Goal: Task Accomplishment & Management: Complete application form

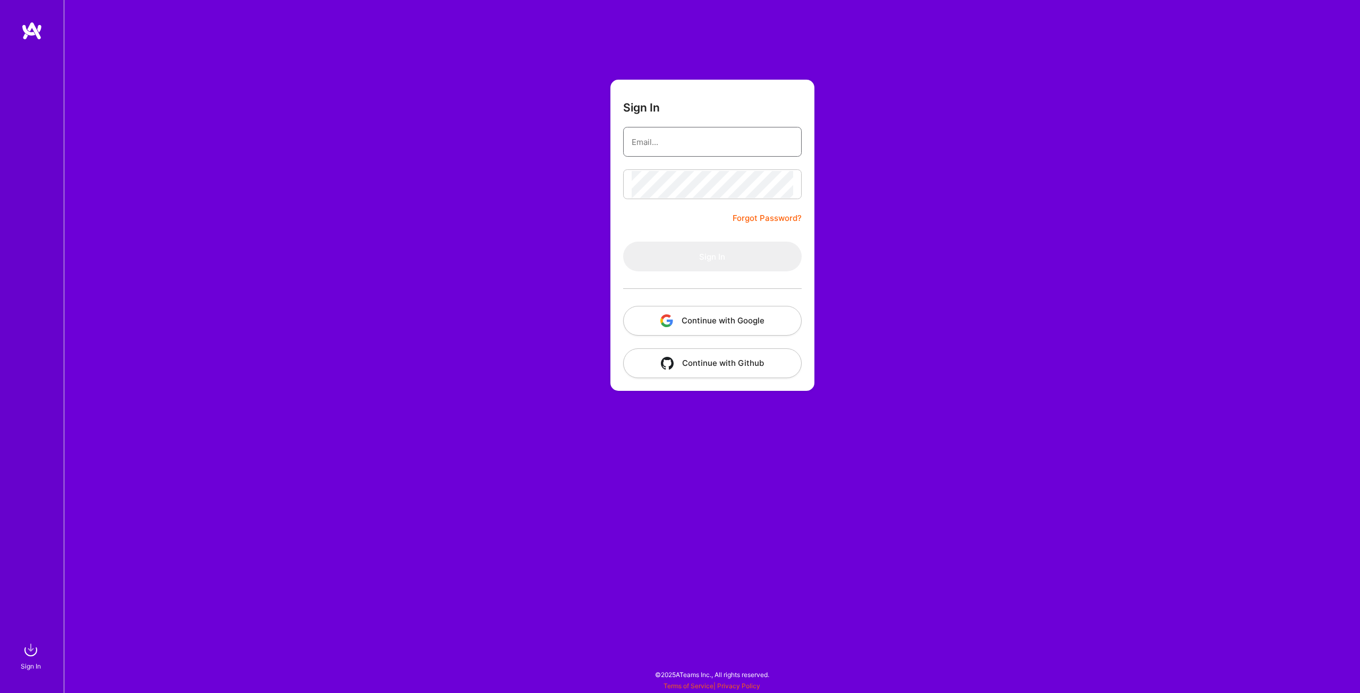
click at [682, 135] on input "email" at bounding box center [711, 142] width 161 height 27
click at [0, 688] on com-1password-button at bounding box center [0, 688] width 0 height 0
type input "[EMAIL_ADDRESS][PERSON_NAME][PERSON_NAME][DOMAIN_NAME]"
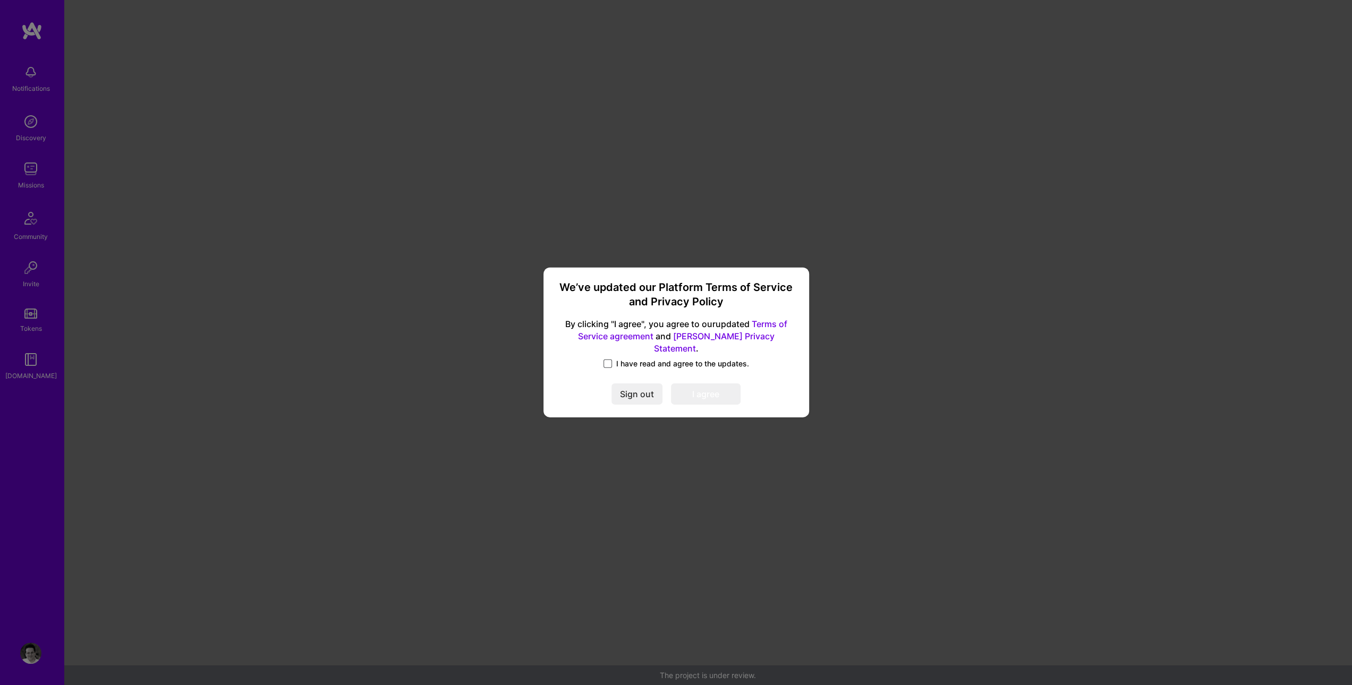
click at [604, 360] on span at bounding box center [607, 364] width 8 height 8
click at [0, 0] on input "I have read and agree to the updates." at bounding box center [0, 0] width 0 height 0
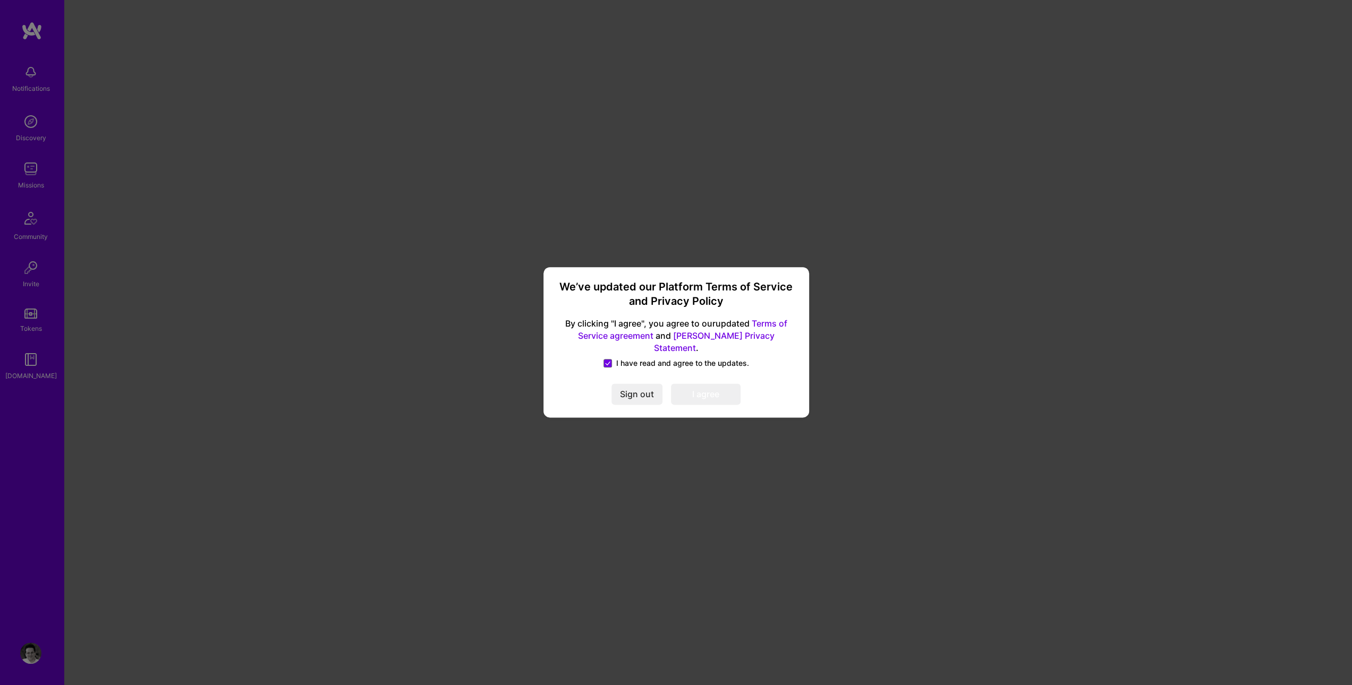
click at [700, 393] on button "I agree" at bounding box center [706, 394] width 70 height 21
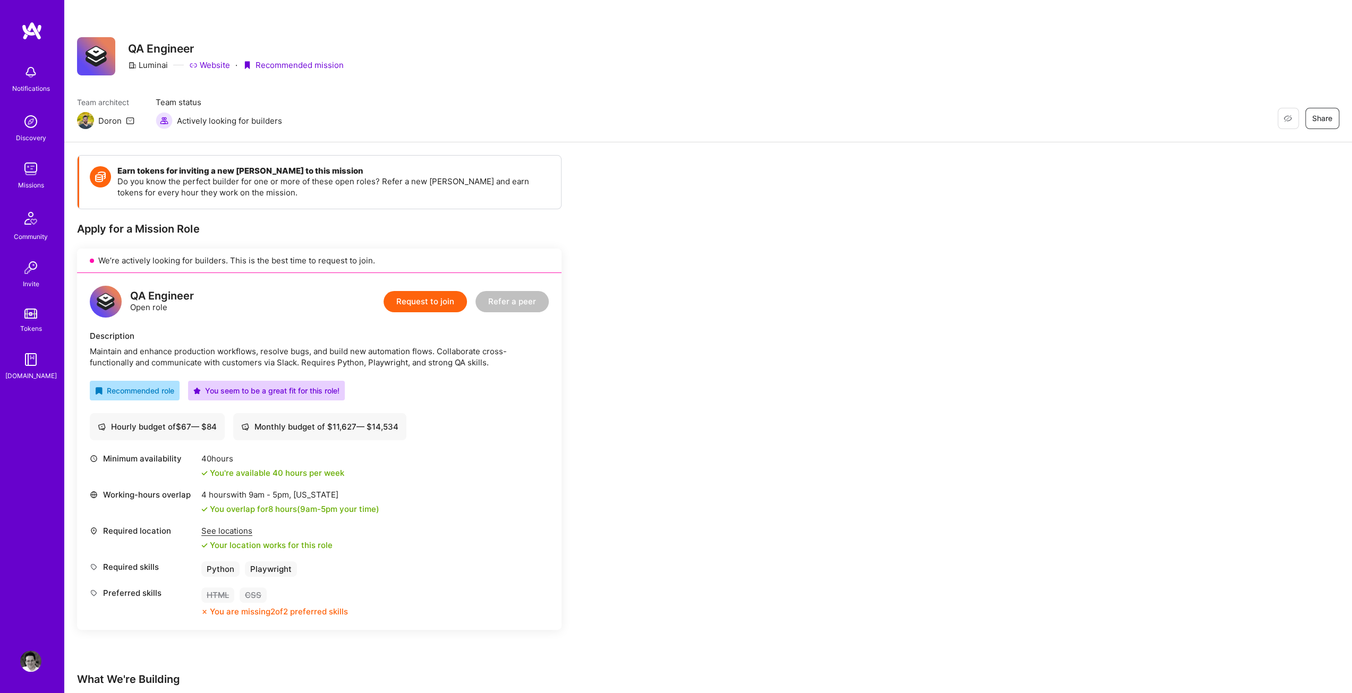
click at [209, 64] on link "Website" at bounding box center [209, 64] width 41 height 11
click at [403, 298] on button "Request to join" at bounding box center [424, 301] width 83 height 21
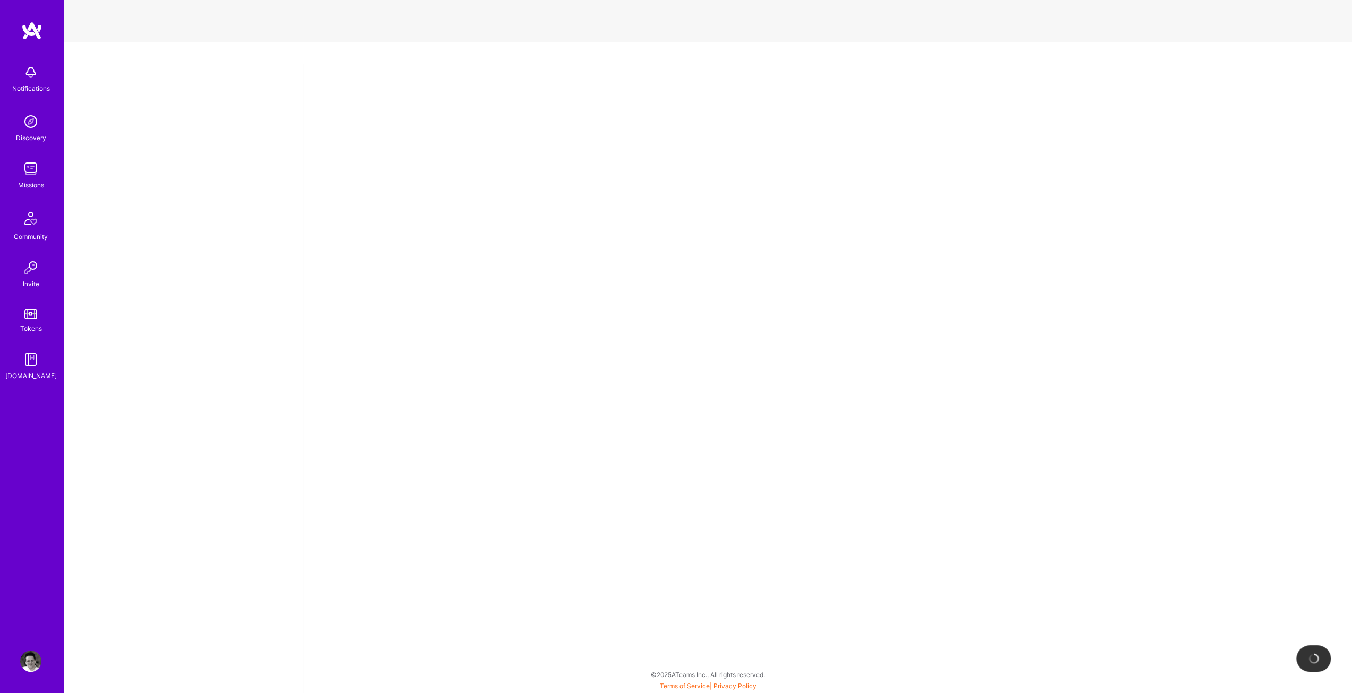
select select "US"
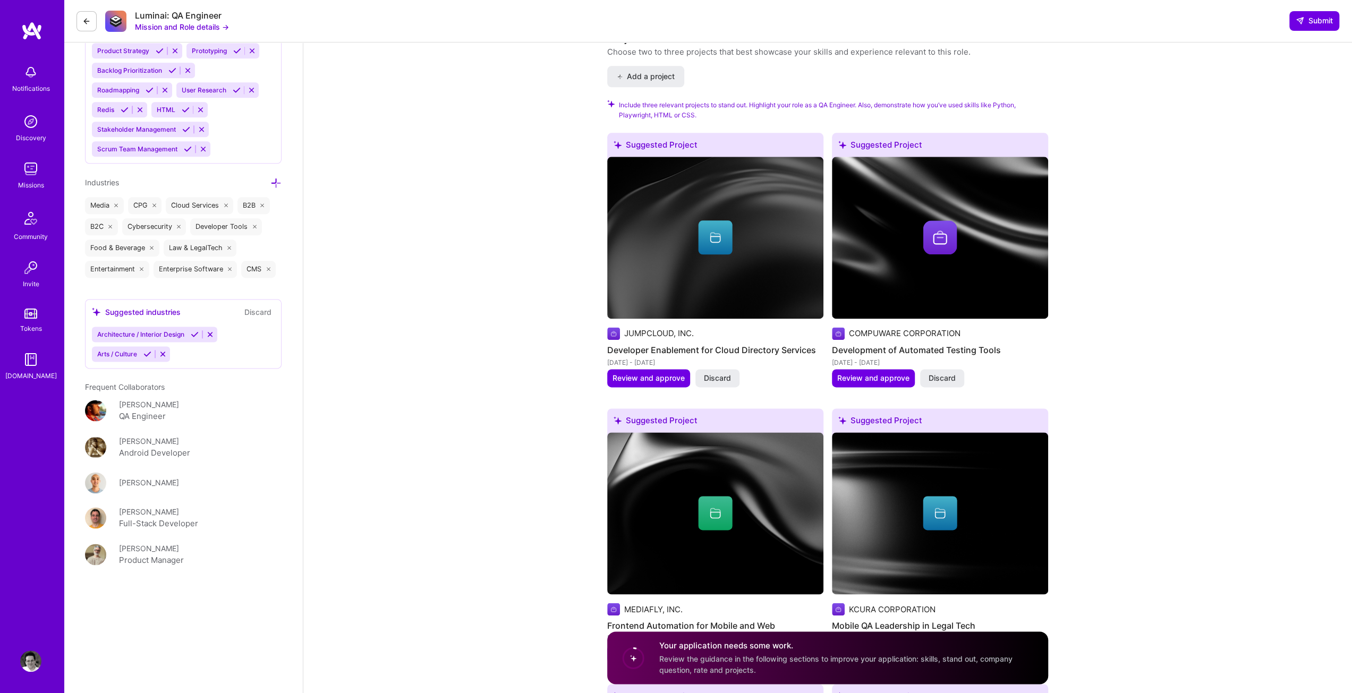
scroll to position [1381, 0]
